Goal: Task Accomplishment & Management: Use online tool/utility

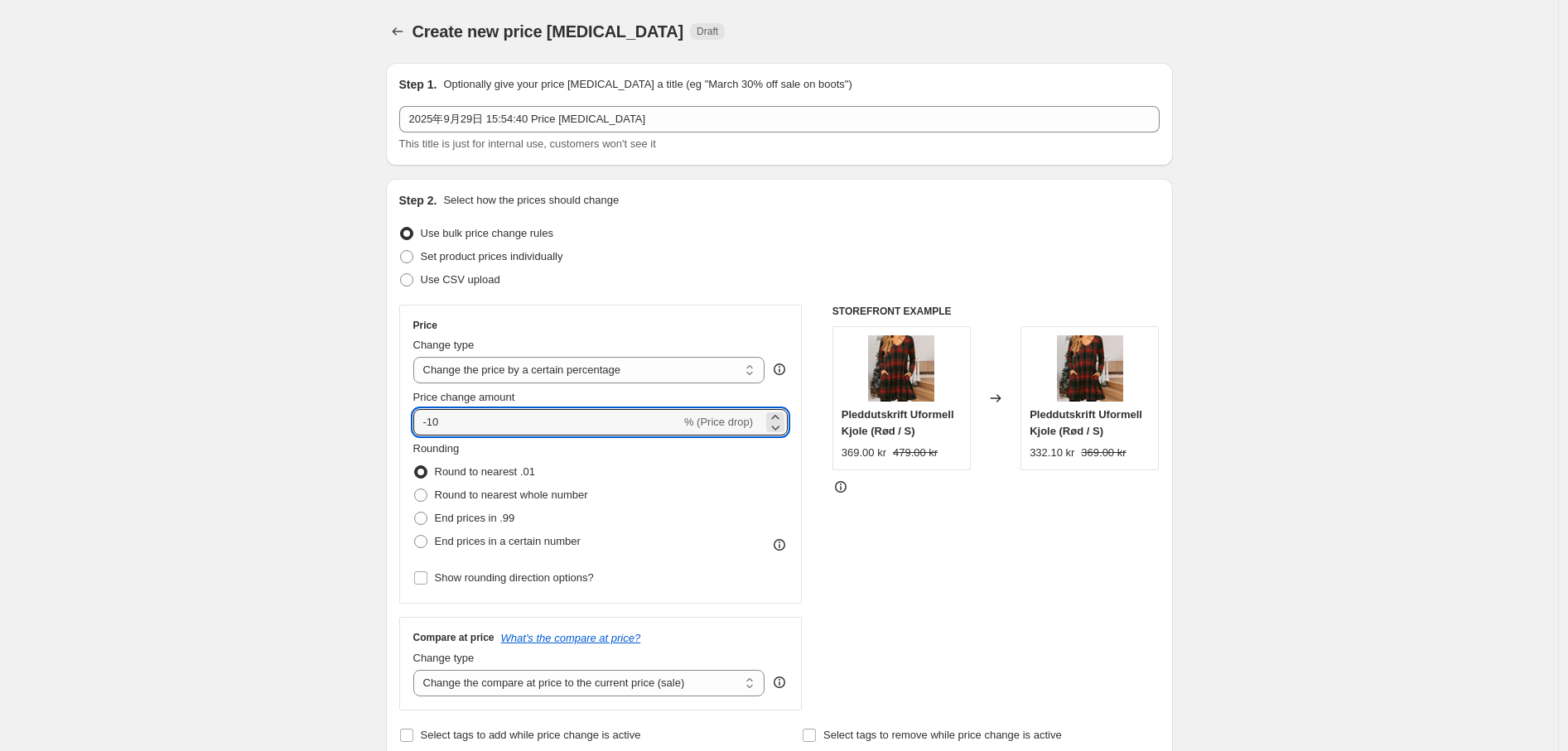
select select "percentage"
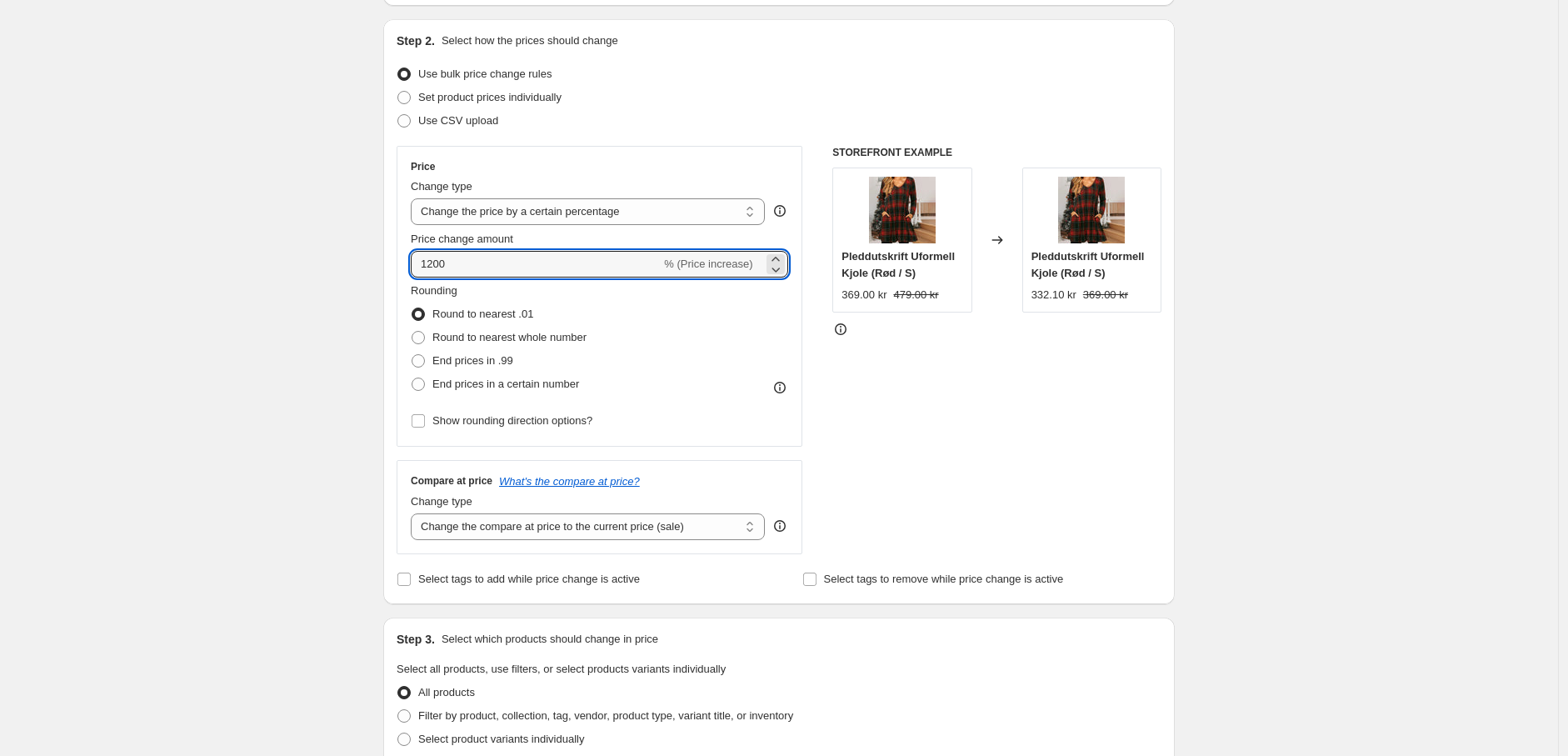
scroll to position [185, 0]
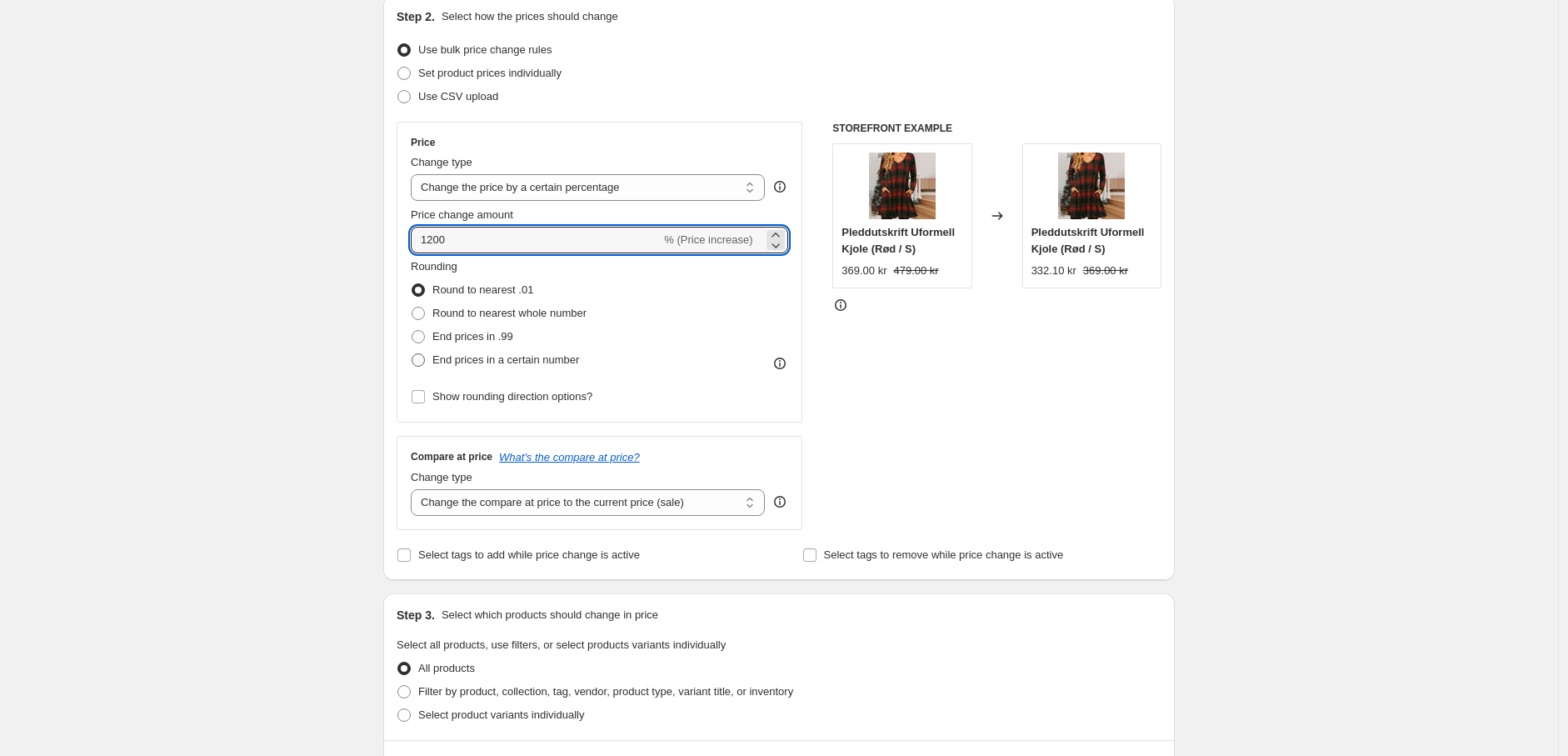
type input "1200"
click at [431, 361] on label "End prices in a certain number" at bounding box center [495, 360] width 168 height 23
click at [412, 355] on input "End prices in a certain number" at bounding box center [412, 354] width 1 height 1
radio input "true"
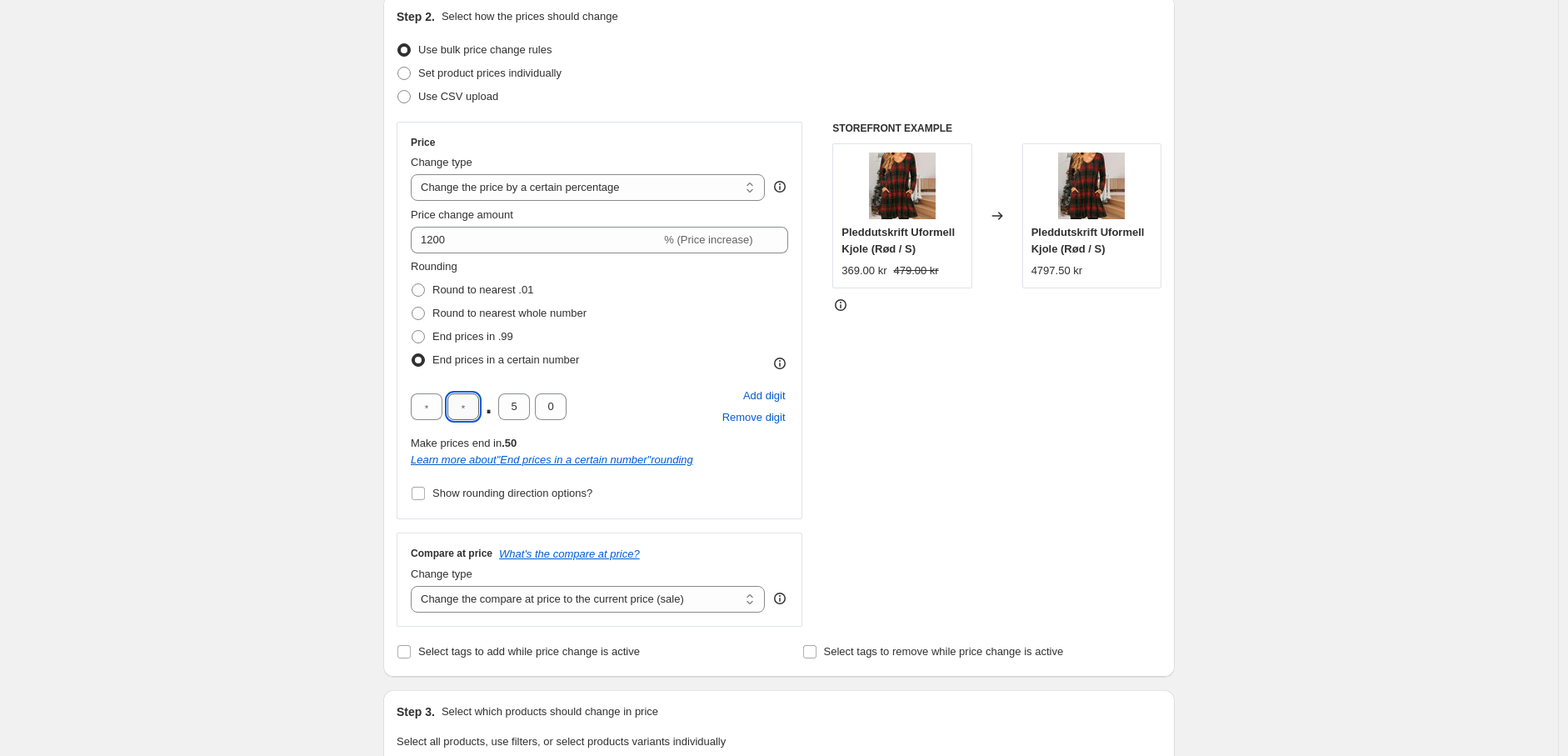
click at [476, 404] on input "text" at bounding box center [463, 406] width 31 height 26
type input "9"
drag, startPoint x: 522, startPoint y: 411, endPoint x: 498, endPoint y: 422, distance: 26.4
click at [492, 415] on div "9 . 5 0" at bounding box center [489, 406] width 156 height 26
type input "0"
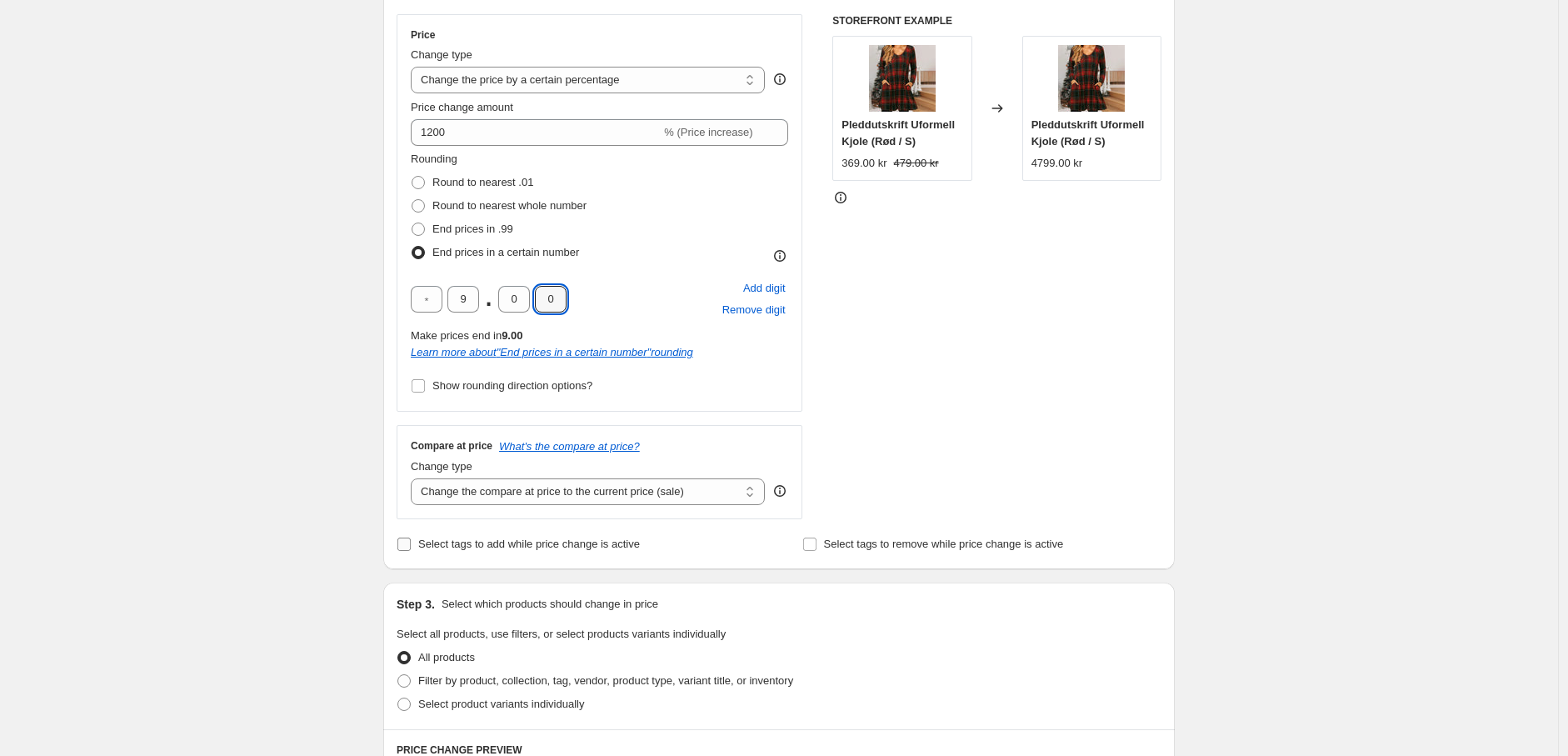
scroll to position [463, 0]
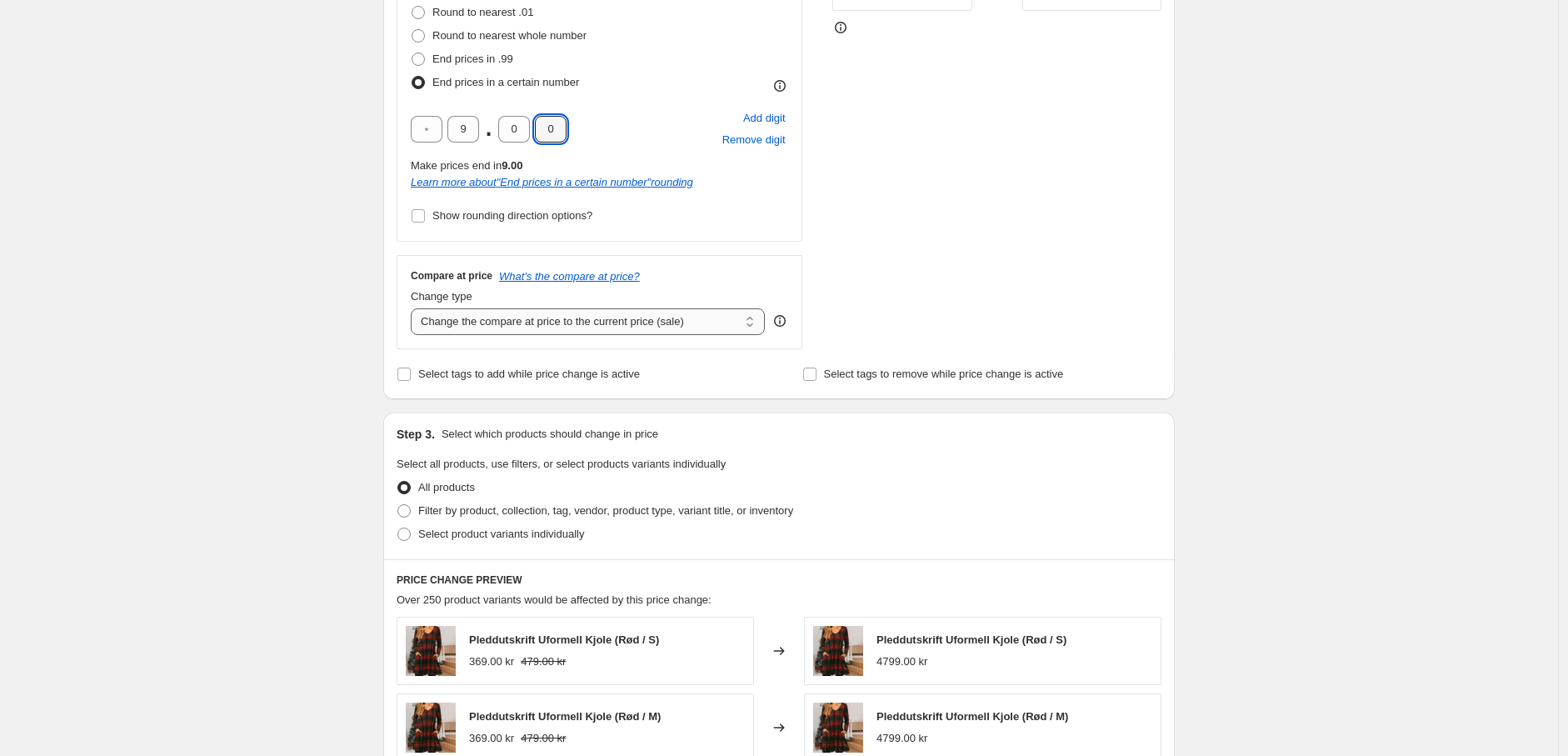
click at [589, 330] on select "Change the compare at price to the current price (sale) Change the compare at p…" at bounding box center [588, 321] width 354 height 26
select select "remove"
click at [415, 309] on select "Change the compare at price to the current price (sale) Change the compare at p…" at bounding box center [588, 321] width 354 height 26
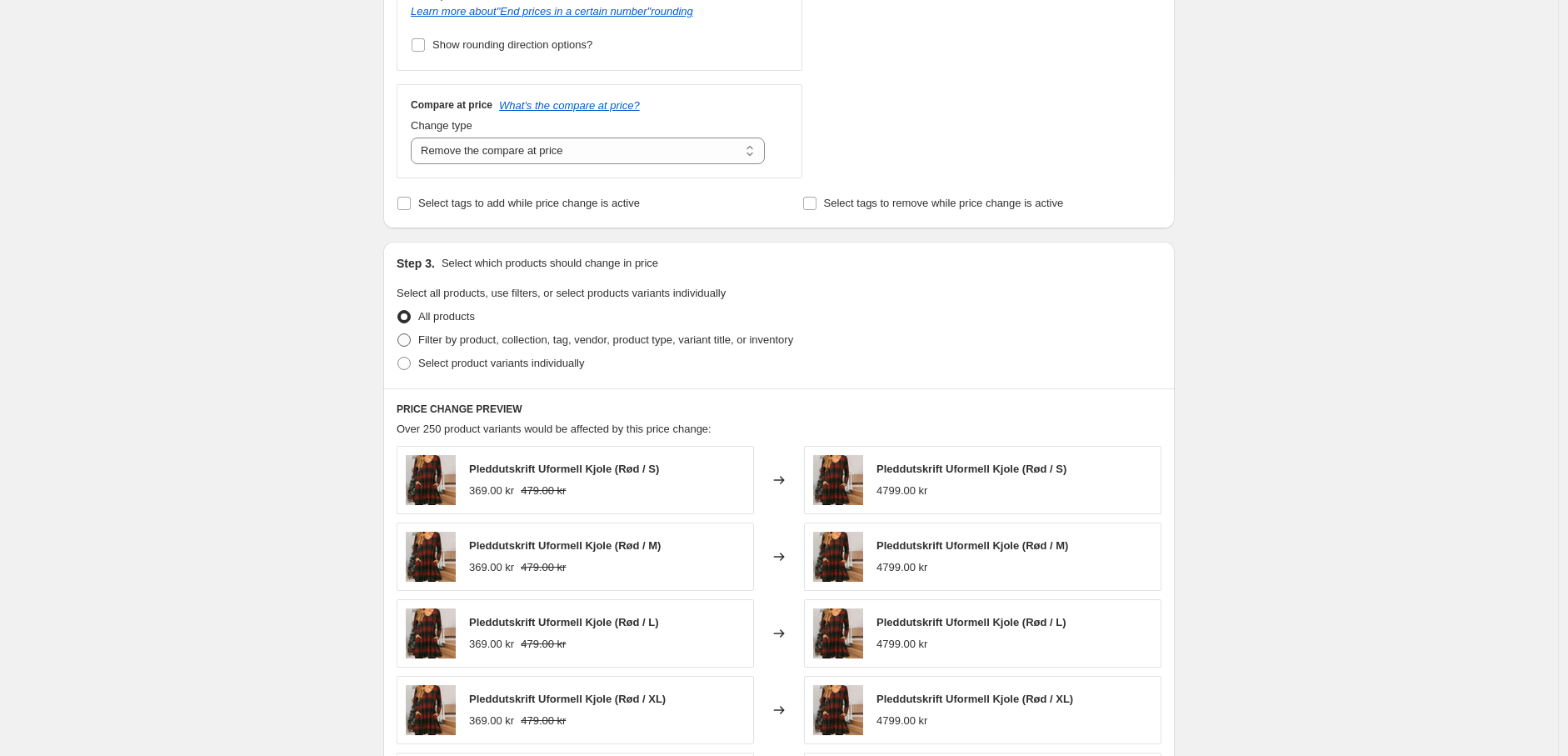
scroll to position [648, 0]
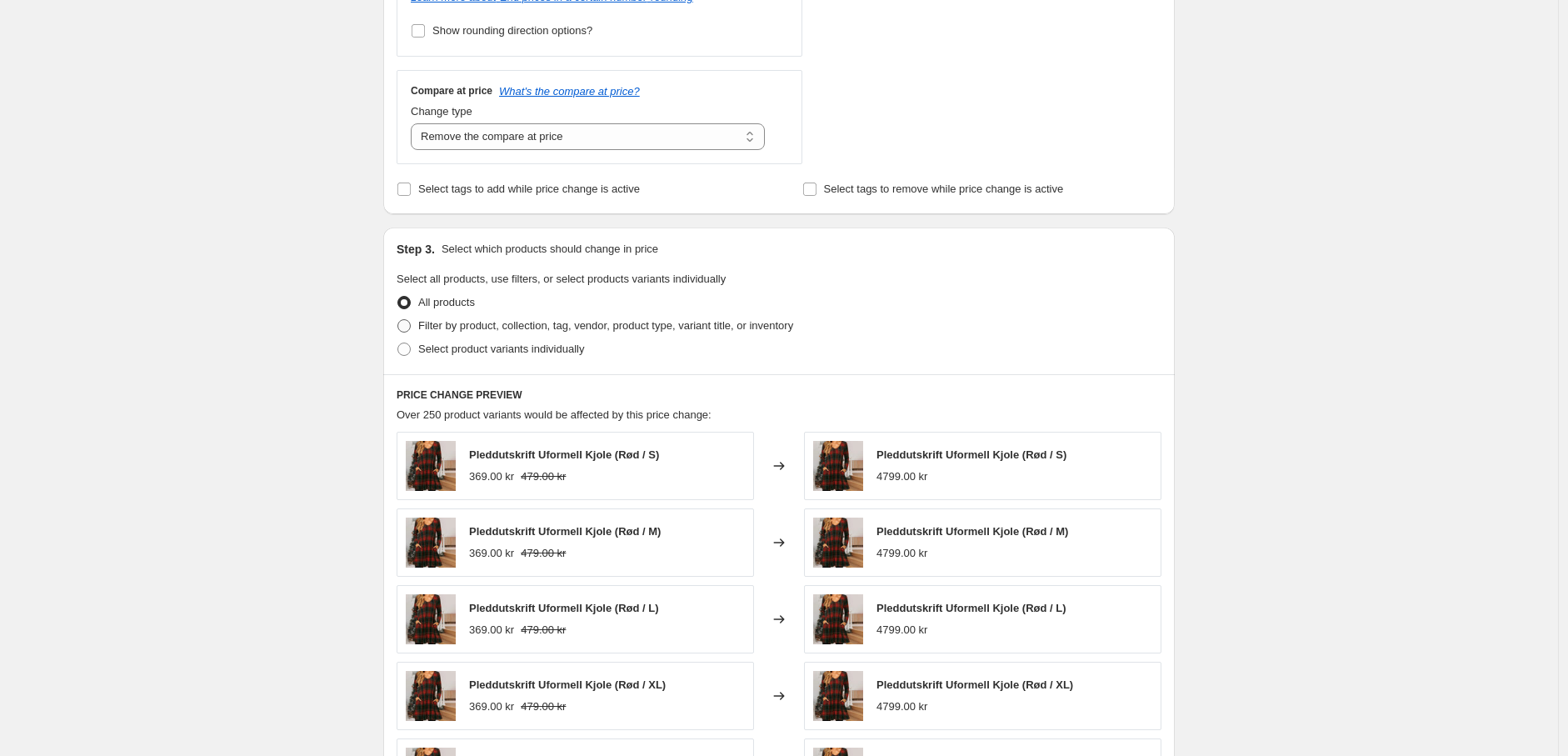
click at [406, 325] on span at bounding box center [404, 326] width 14 height 14
click at [398, 320] on input "Filter by product, collection, tag, vendor, product type, variant title, or inv…" at bounding box center [397, 319] width 1 height 1
radio input "true"
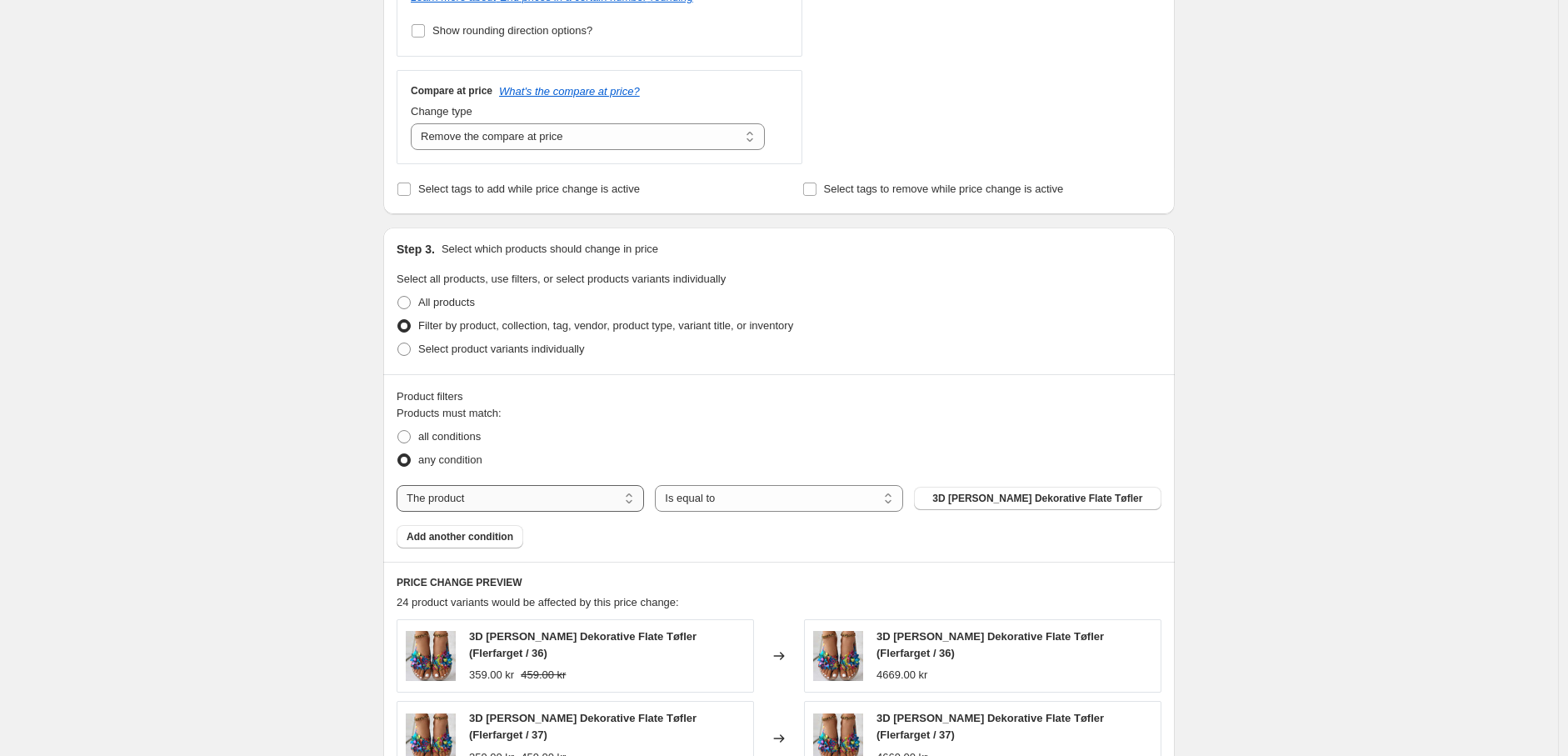
click at [575, 499] on select "The product The product's collection The product's tag The product's vendor The…" at bounding box center [519, 498] width 247 height 26
select select "tag"
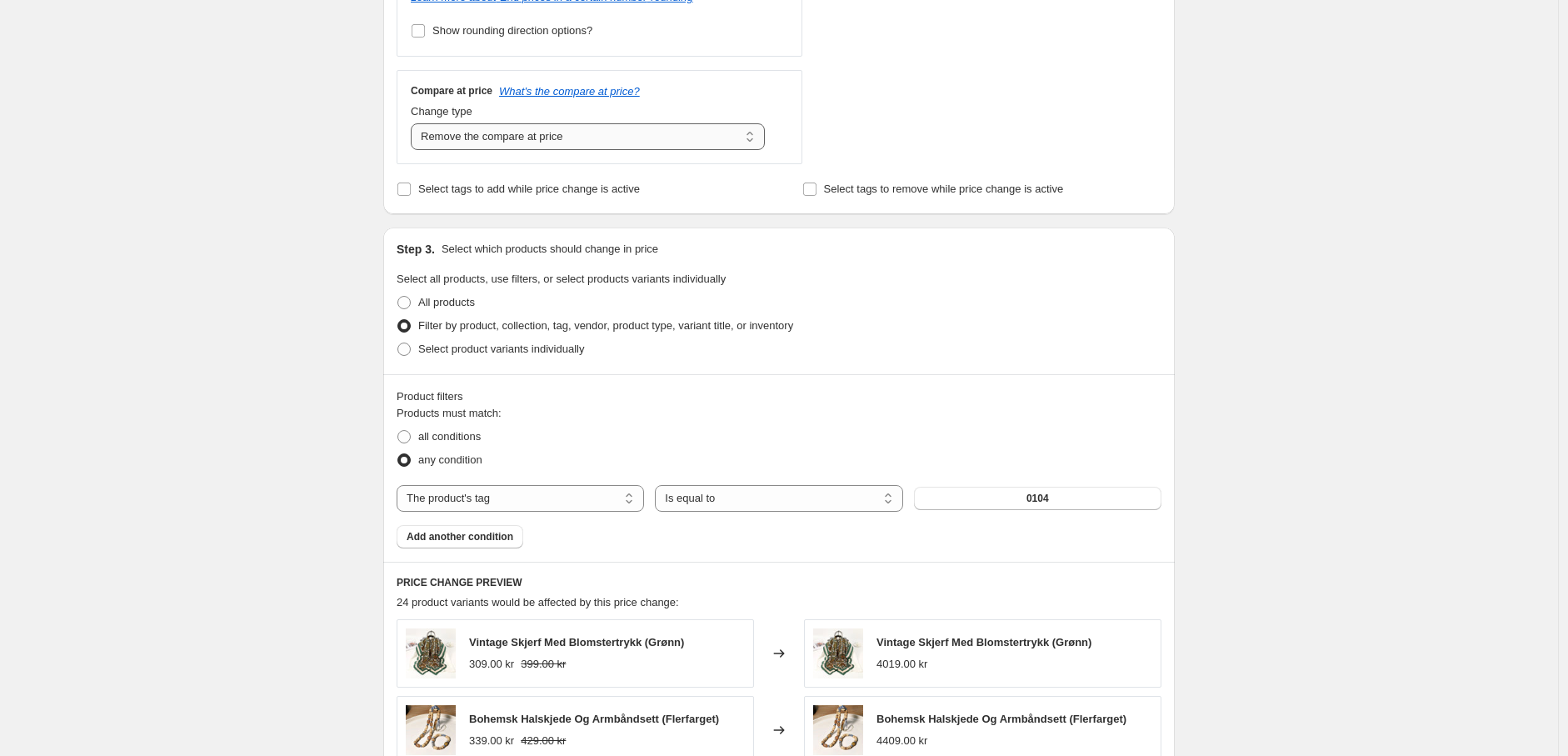
click at [667, 127] on select "Change the compare at price to the current price (sale) Change the compare at p…" at bounding box center [588, 136] width 354 height 26
select select "percentage"
click at [415, 123] on select "Change the compare at price to the current price (sale) Change the compare at p…" at bounding box center [588, 136] width 354 height 26
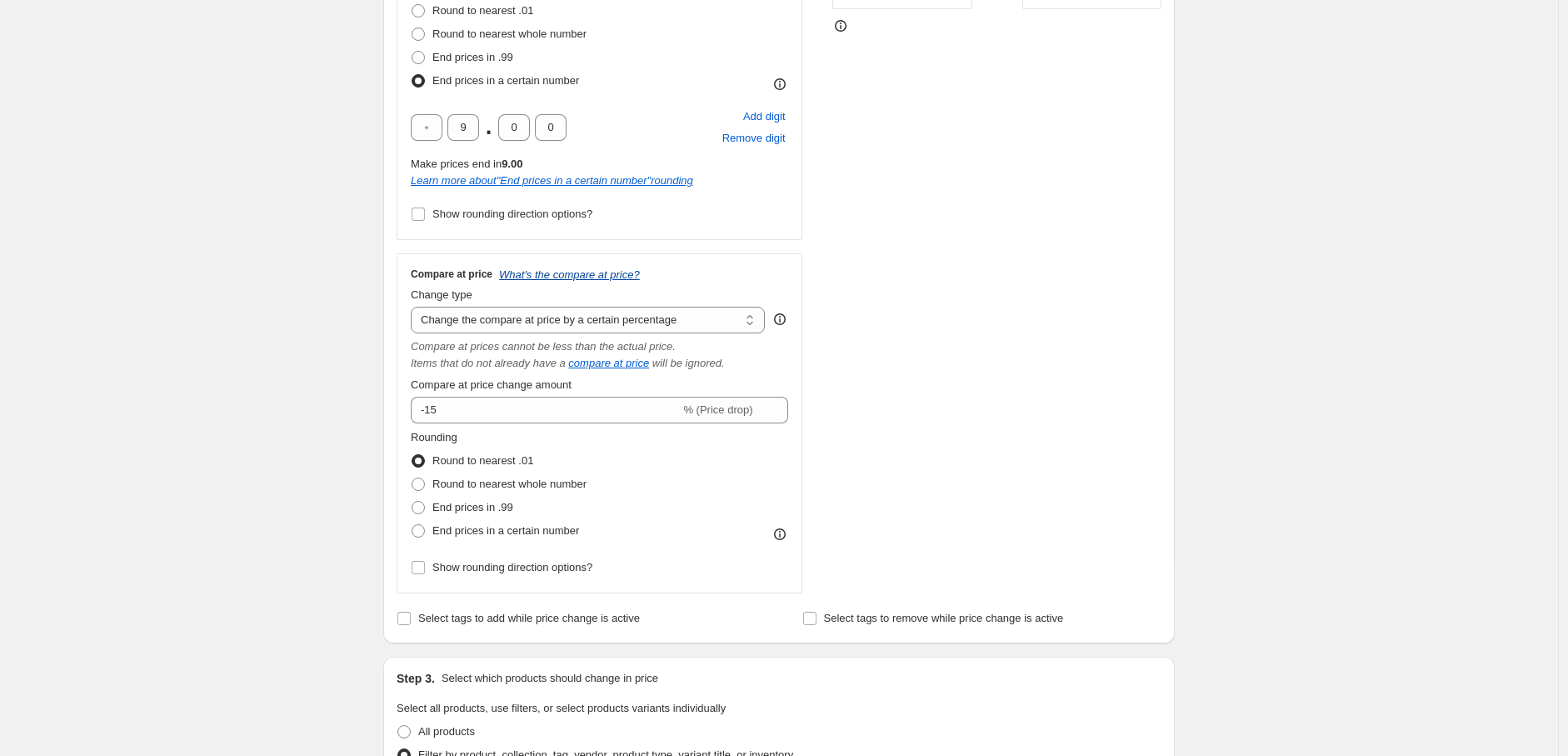
scroll to position [463, 0]
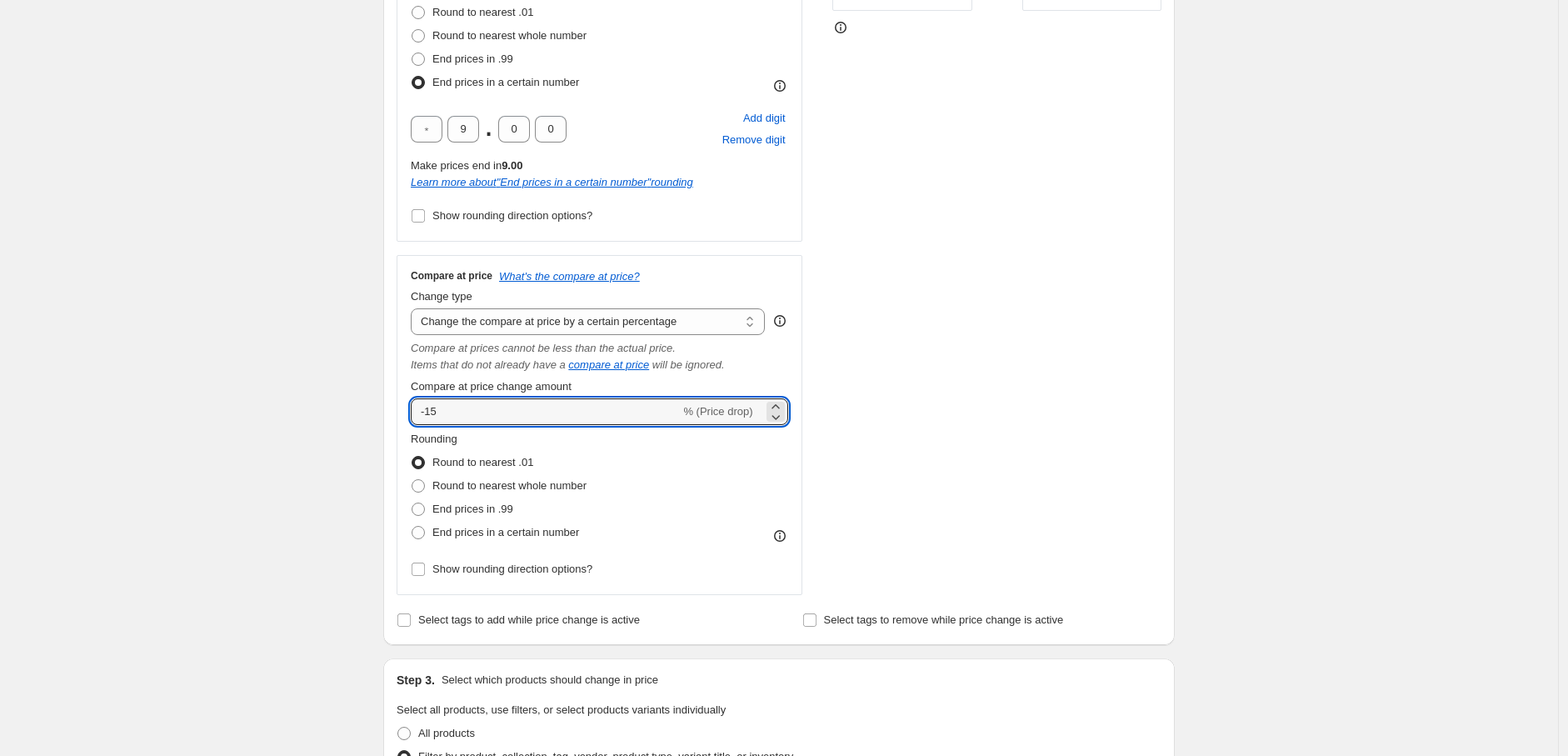
drag, startPoint x: 457, startPoint y: 424, endPoint x: 698, endPoint y: 455, distance: 243.0
click at [388, 415] on div "Step 2. Select how the prices should change Use bulk price change rules Set pro…" at bounding box center [779, 182] width 792 height 928
type input "1200"
click at [426, 525] on span at bounding box center [418, 532] width 15 height 15
click at [412, 526] on input "End prices in a certain number" at bounding box center [412, 526] width 1 height 1
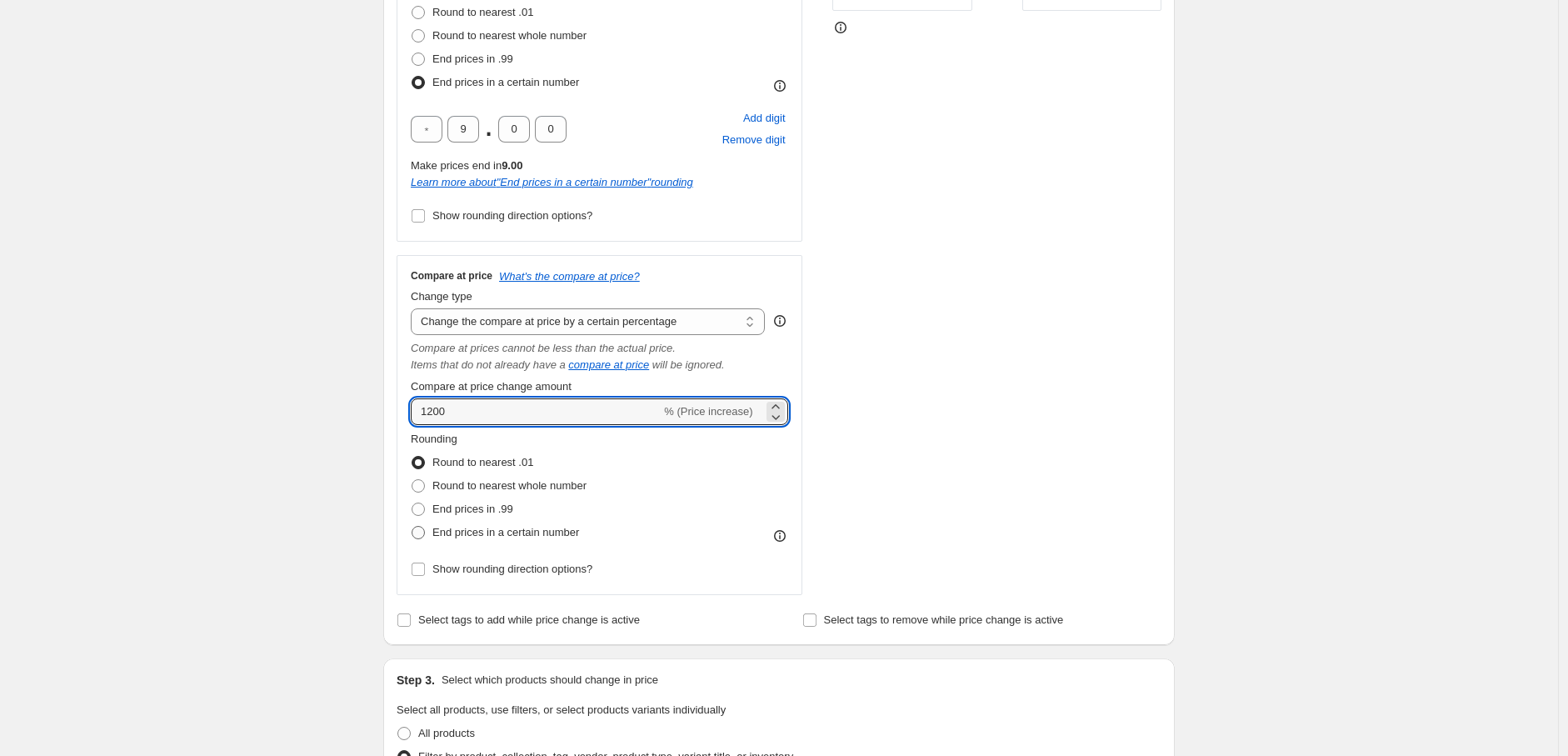
radio input "true"
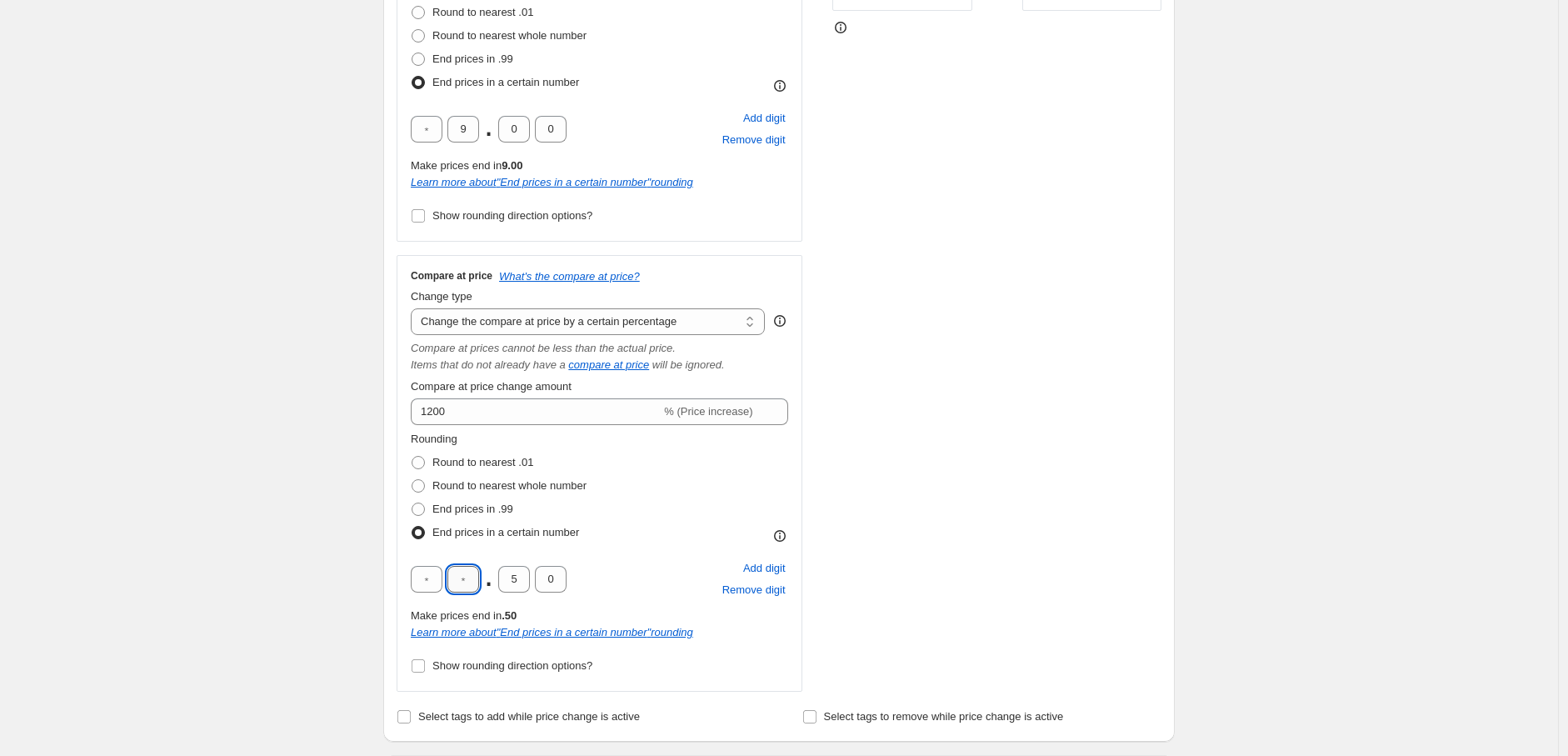
click at [472, 572] on input "text" at bounding box center [463, 579] width 31 height 26
type input "9"
drag, startPoint x: 527, startPoint y: 589, endPoint x: 493, endPoint y: 612, distance: 41.0
click at [486, 607] on div "9 . 5 0 Add digit Remove digit Make prices end in 9.50 Learn more about " End p…" at bounding box center [599, 599] width 378 height 83
type input "0"
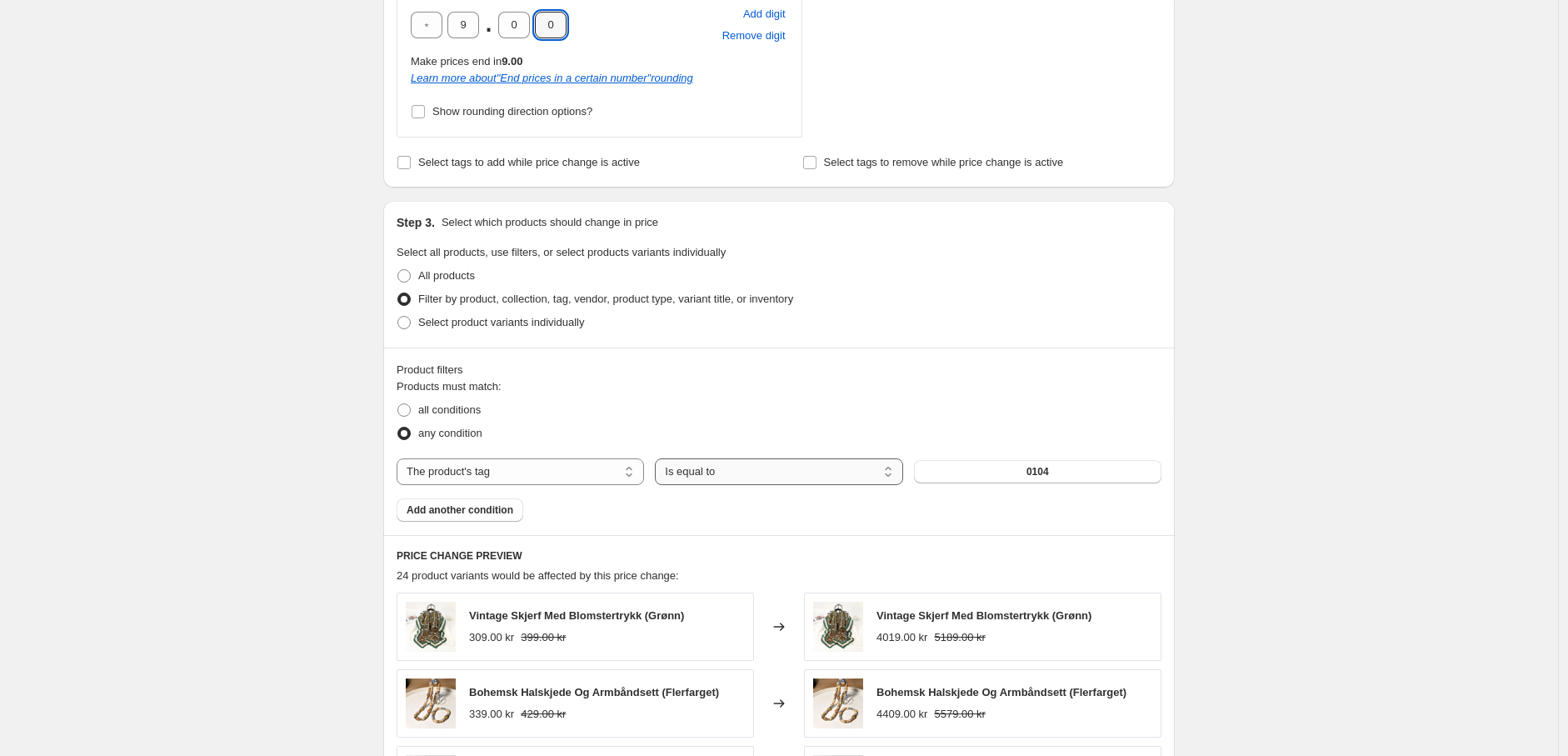
scroll to position [1019, 0]
click at [1026, 475] on button "0104" at bounding box center [1037, 470] width 247 height 23
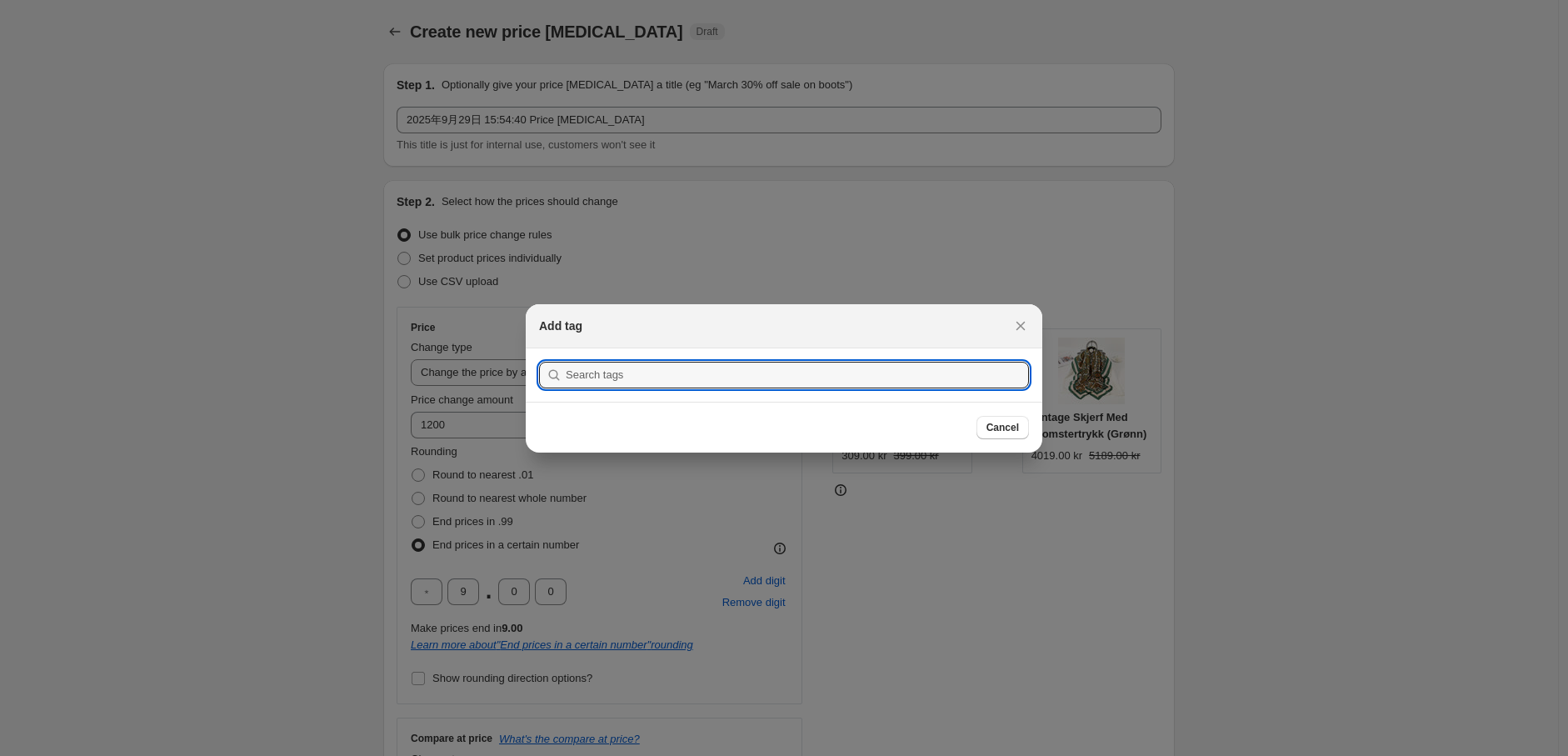
scroll to position [0, 0]
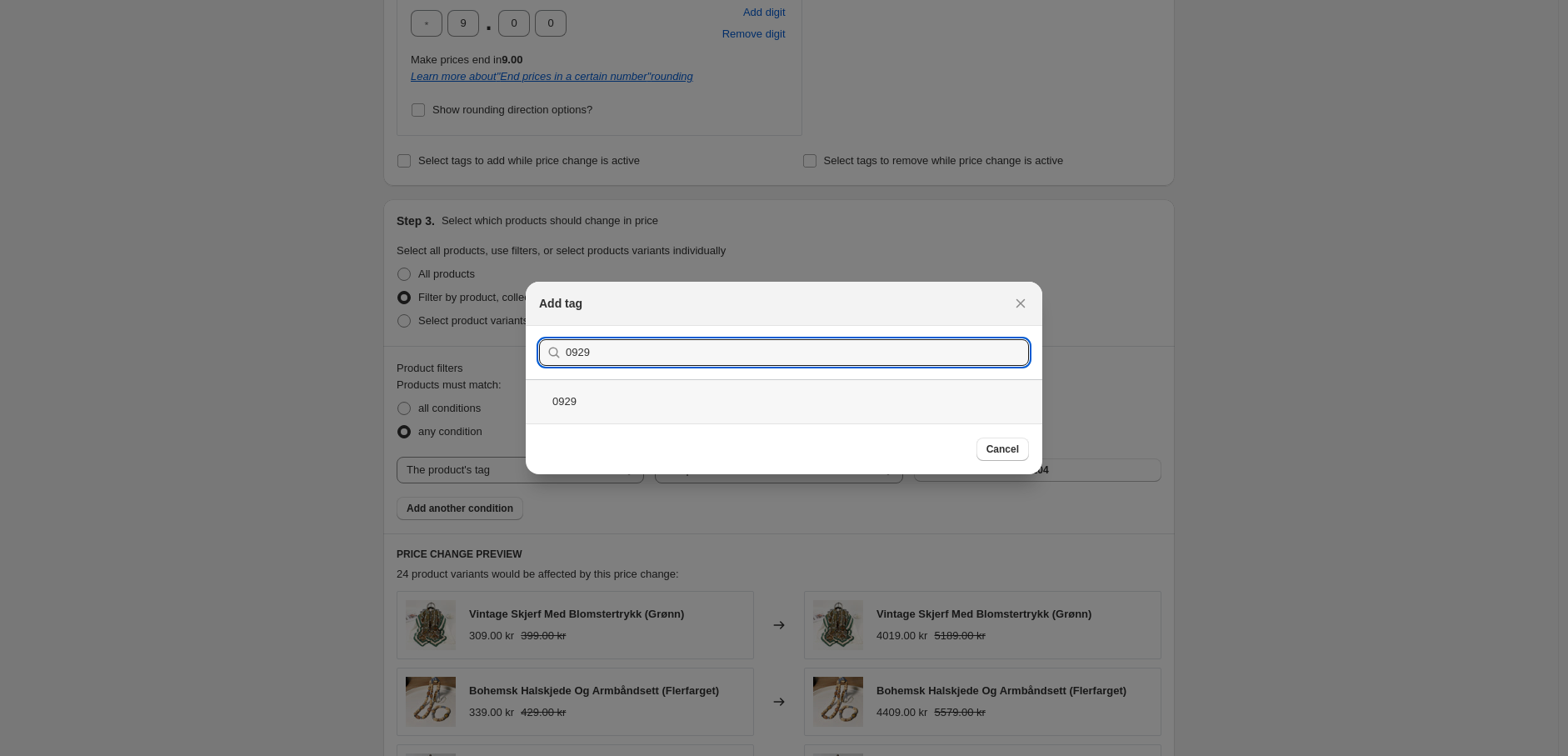
type input "0929"
click at [639, 401] on div "0929" at bounding box center [784, 400] width 516 height 44
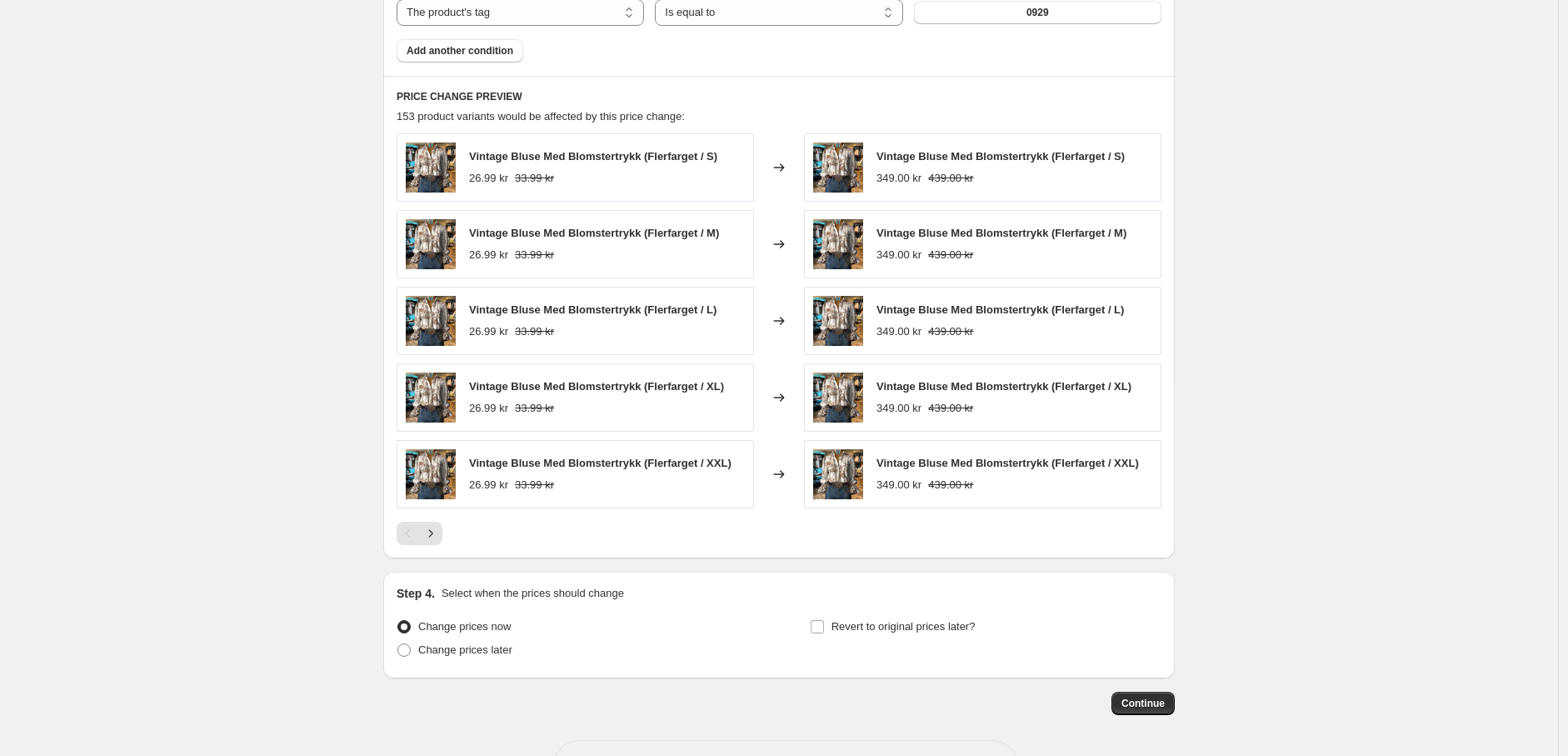
scroll to position [1482, 0]
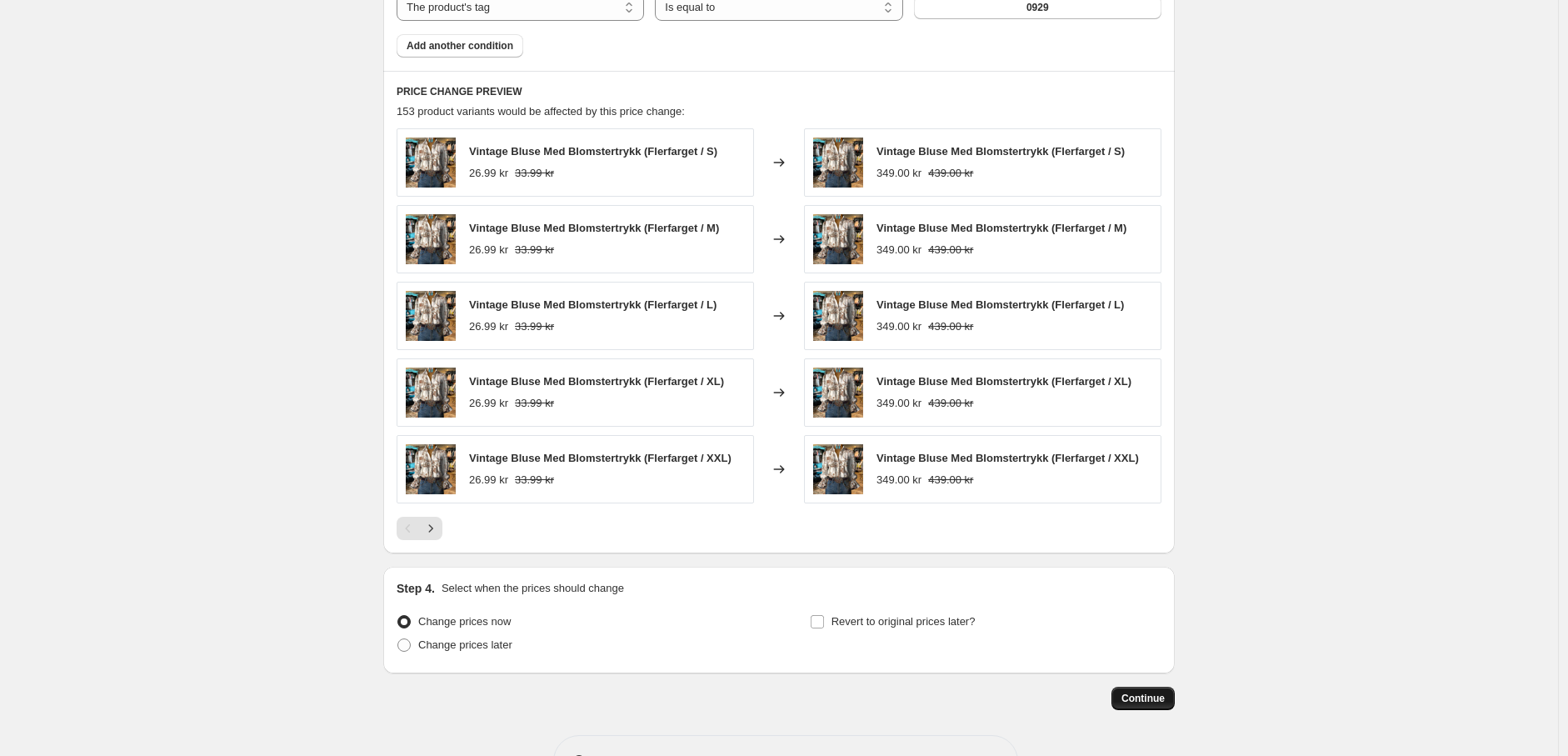
click at [1152, 696] on span "Continue" at bounding box center [1143, 698] width 43 height 14
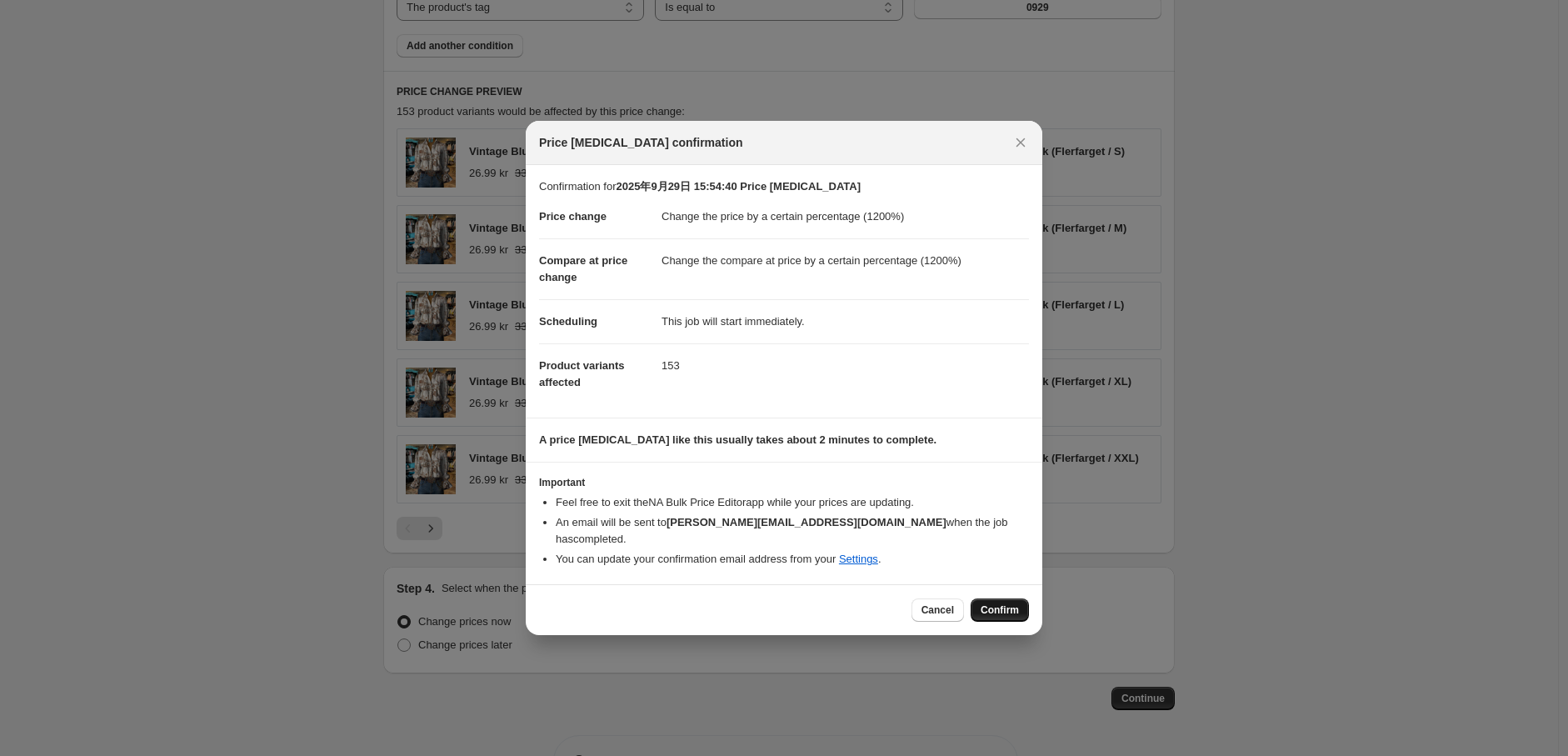
click at [1004, 604] on span "Confirm" at bounding box center [1000, 610] width 38 height 14
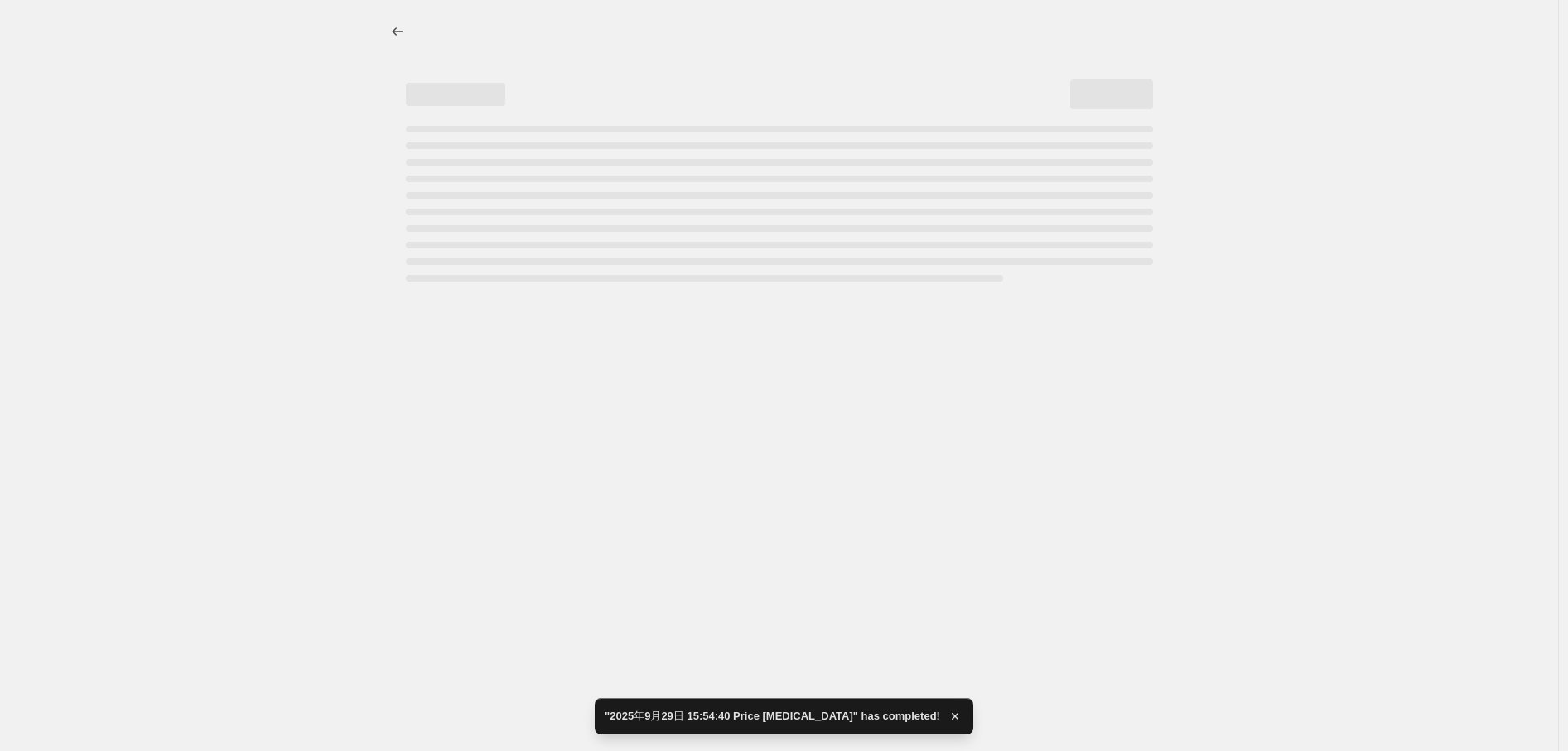
select select "percentage"
select select "tag"
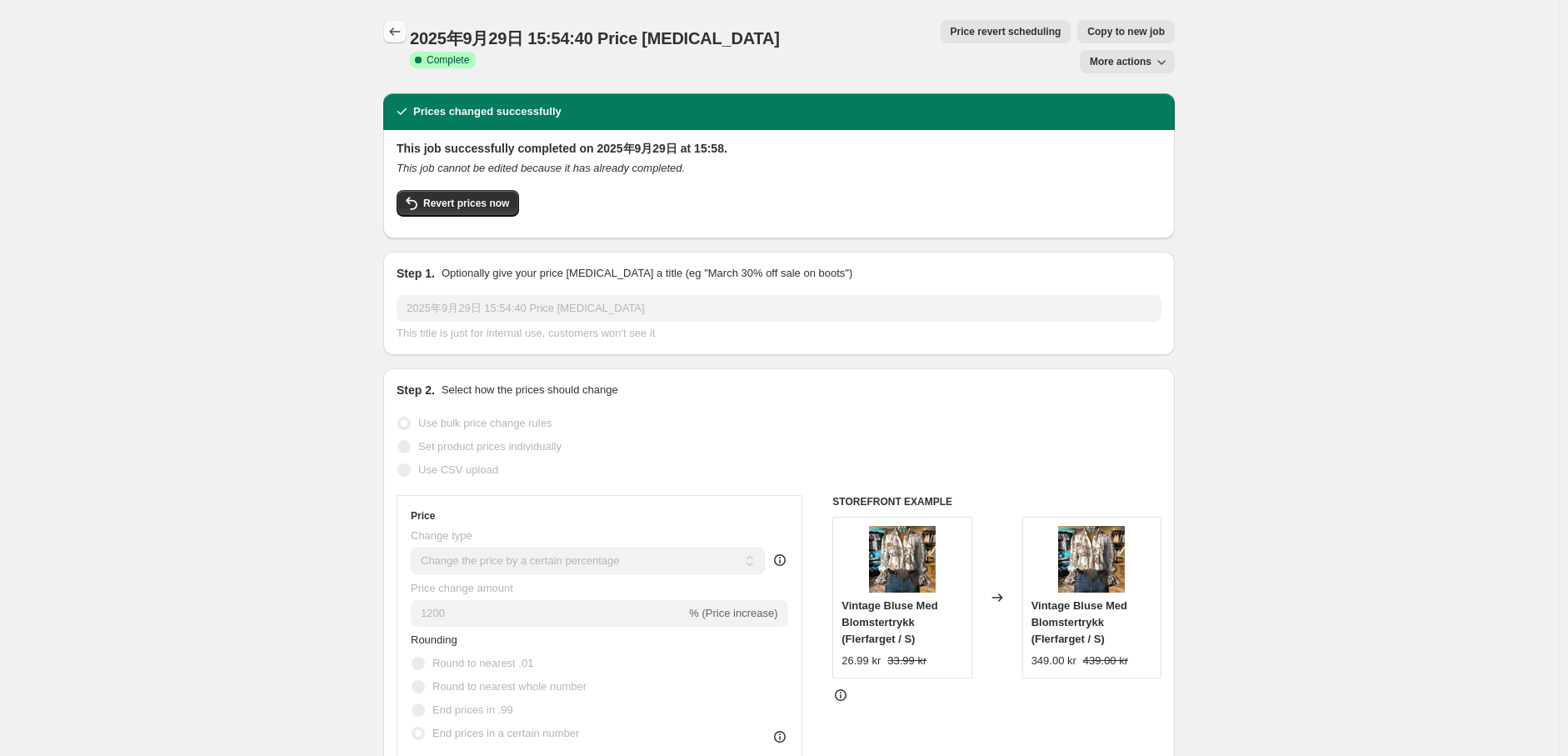
click at [407, 29] on button "Price change jobs" at bounding box center [395, 31] width 23 height 23
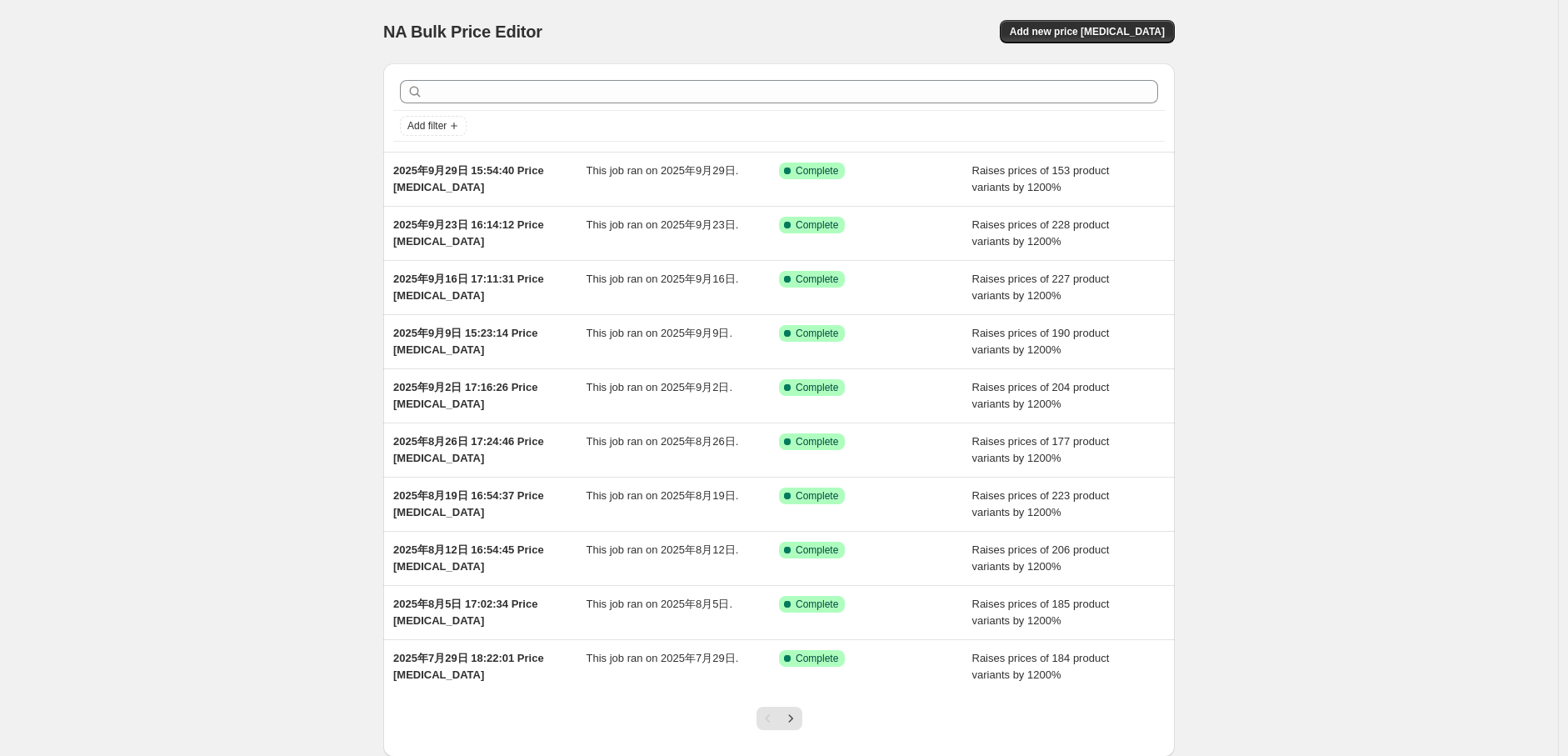
click at [237, 144] on div "NA Bulk Price Editor. This page is ready NA Bulk Price Editor Add new price cha…" at bounding box center [779, 429] width 1558 height 859
